Goal: Complete application form

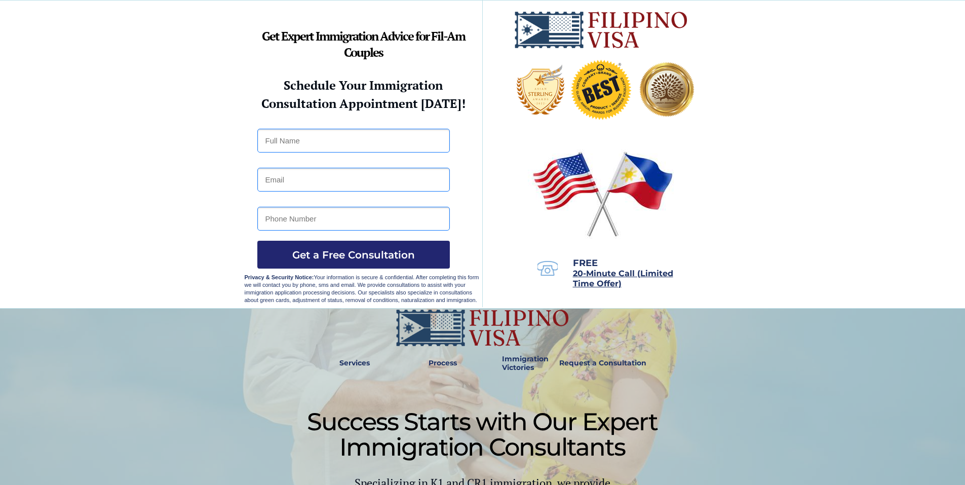
click at [305, 139] on input "text" at bounding box center [353, 141] width 192 height 24
type input "David Fandl"
type input "davidfandl32@gmail.com"
type input "2197650105"
click at [312, 263] on button "Get a Free Consultation" at bounding box center [353, 255] width 192 height 28
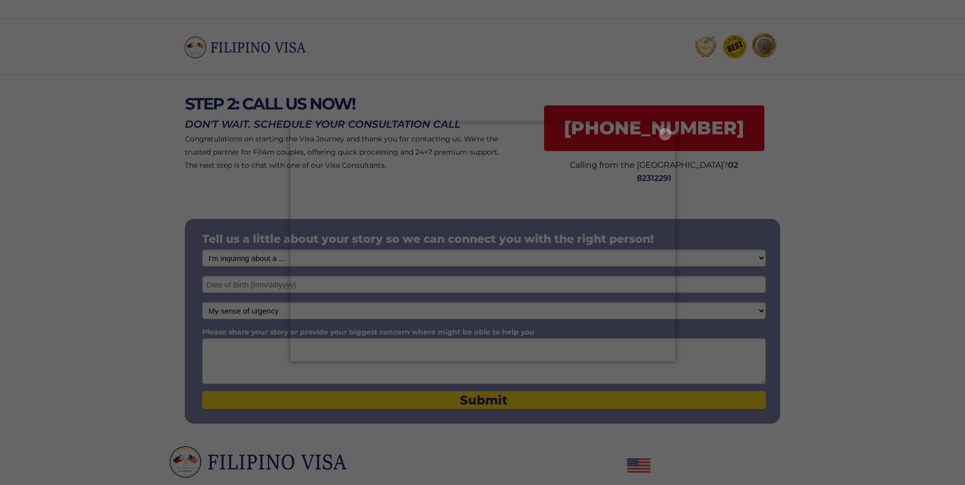
click at [665, 133] on button "×" at bounding box center [665, 134] width 12 height 12
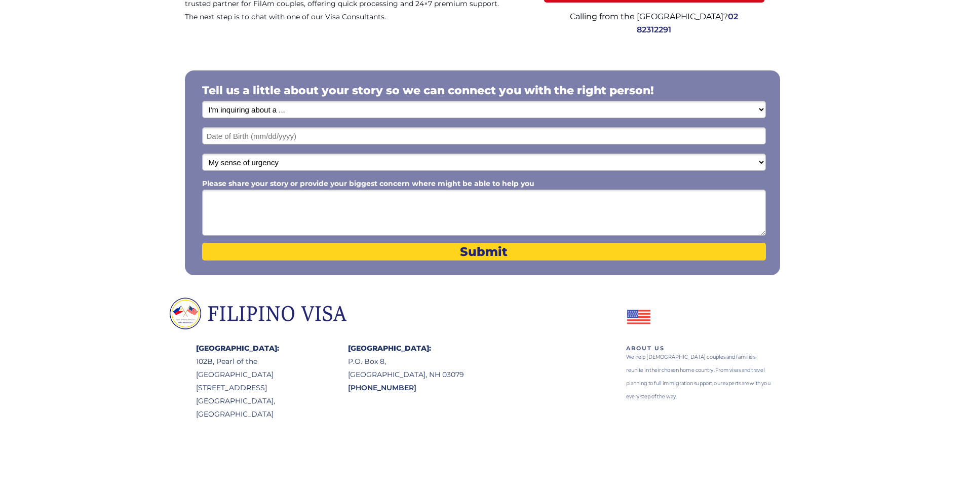
scroll to position [65, 0]
